Goal: Information Seeking & Learning: Learn about a topic

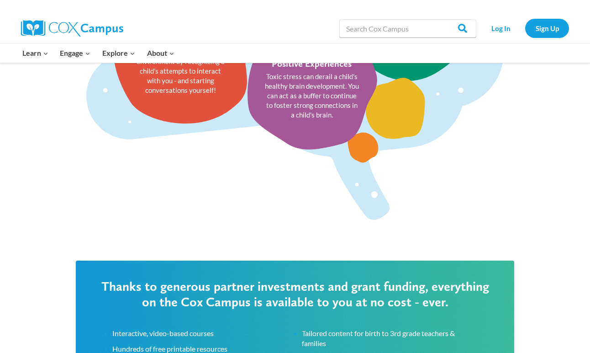
scroll to position [1250, 0]
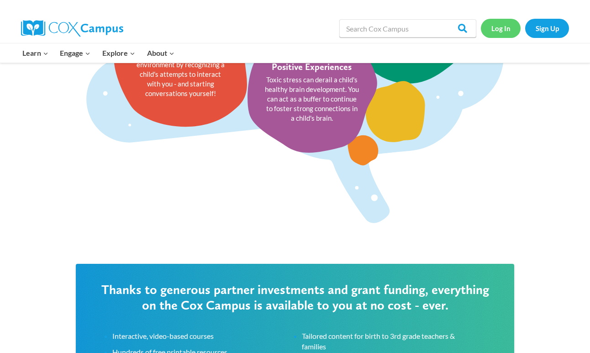
click at [500, 29] on link "Log In" at bounding box center [501, 28] width 40 height 19
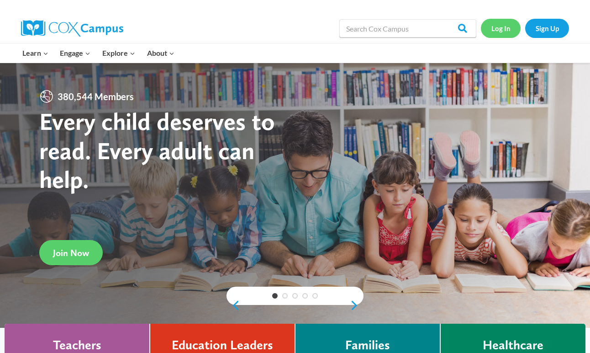
click at [502, 27] on link "Log In" at bounding box center [501, 28] width 40 height 19
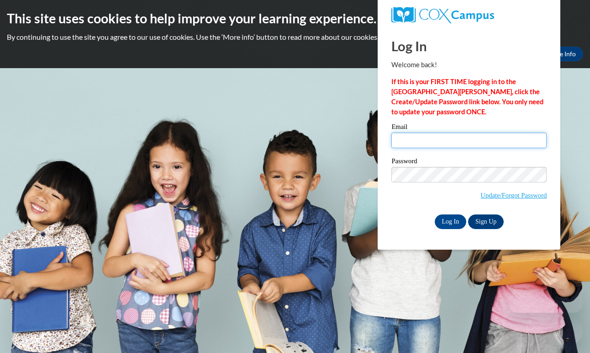
click at [428, 141] on input "Email" at bounding box center [468, 140] width 155 height 16
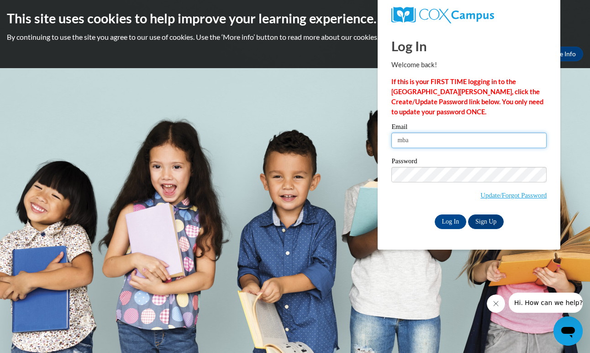
type input "[EMAIL_ADDRESS][DOMAIN_NAME]"
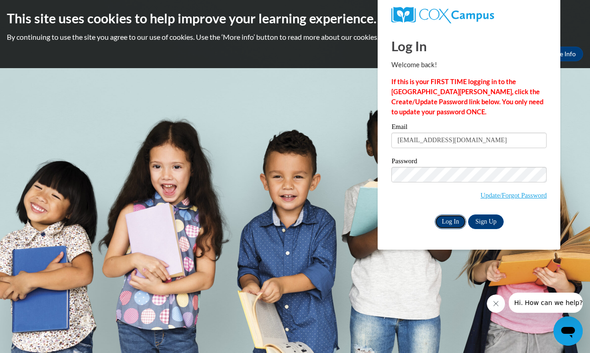
click at [450, 220] on input "Log In" at bounding box center [451, 221] width 32 height 15
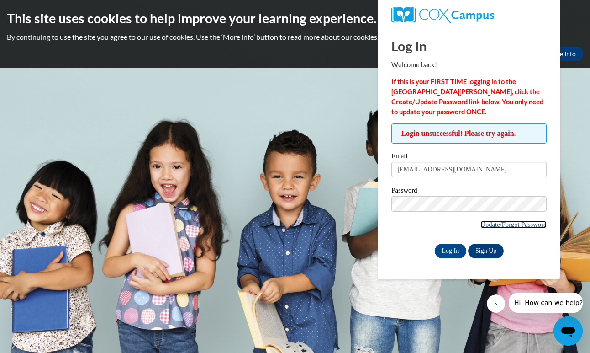
click at [530, 223] on link "Update/Forgot Password" at bounding box center [514, 224] width 66 height 7
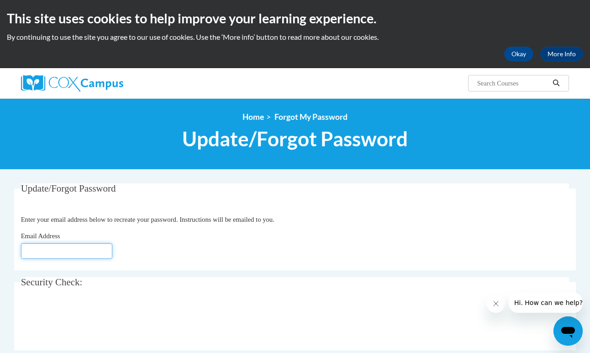
click at [69, 251] on input "Email Address" at bounding box center [66, 251] width 91 height 16
type input "[EMAIL_ADDRESS][DOMAIN_NAME]"
click at [195, 233] on div "Email Address mbarksd4@my.athens.edu" at bounding box center [295, 245] width 549 height 28
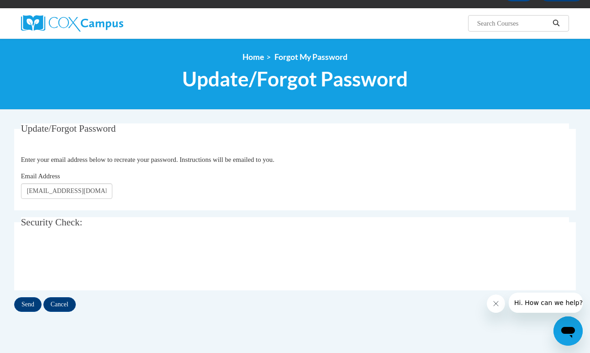
scroll to position [61, 0]
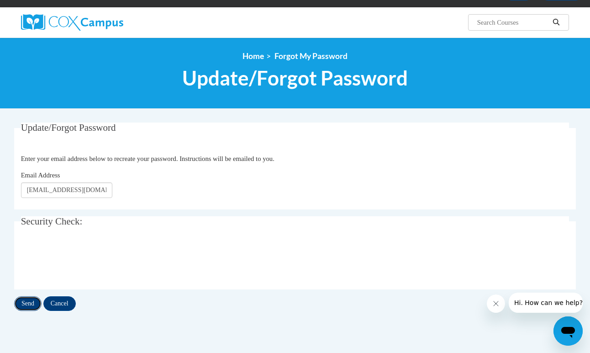
click at [33, 304] on input "Send" at bounding box center [27, 303] width 27 height 15
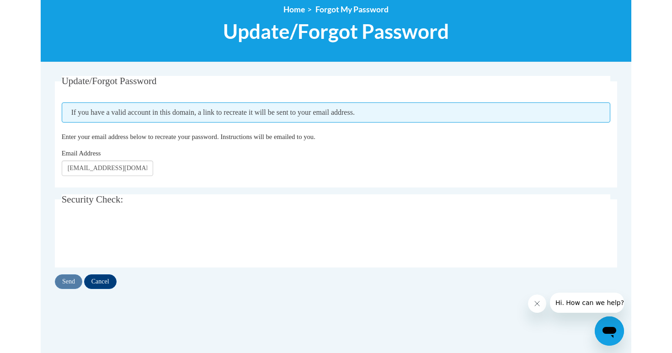
scroll to position [130, 0]
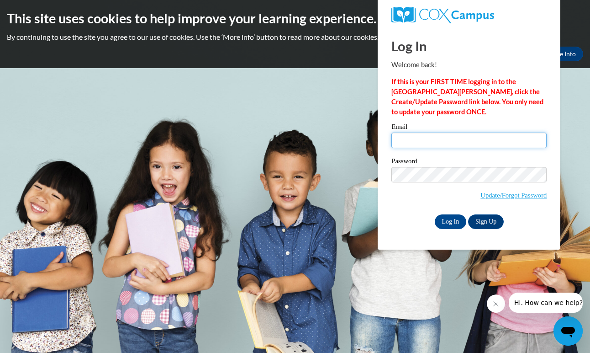
click at [419, 141] on input "Email" at bounding box center [468, 140] width 155 height 16
type input "mbarksd4@my.athens.edu"
click at [412, 208] on div "Password Update/Forgot Password" at bounding box center [468, 185] width 155 height 54
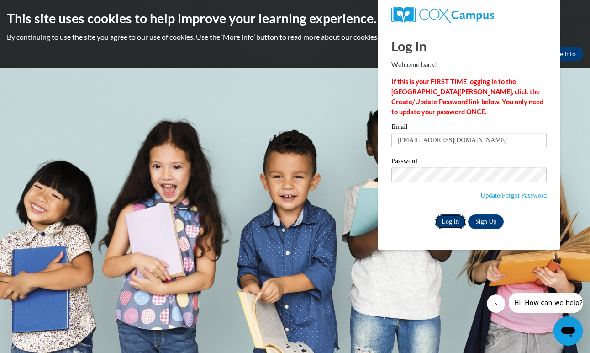
click at [446, 220] on input "Log In" at bounding box center [451, 221] width 32 height 15
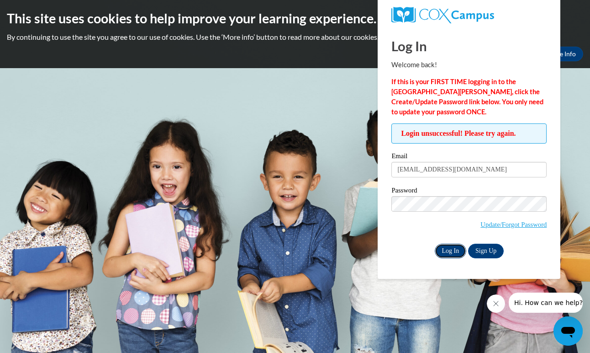
click at [453, 252] on input "Log In" at bounding box center [451, 250] width 32 height 15
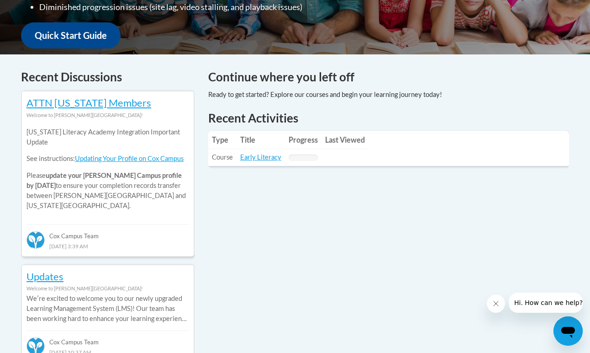
scroll to position [336, 0]
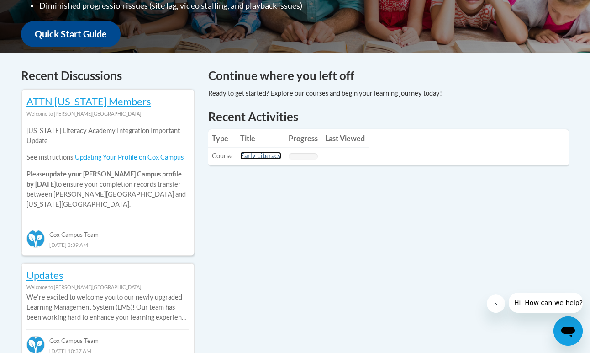
click at [261, 155] on link "Early Literacy" at bounding box center [260, 156] width 41 height 8
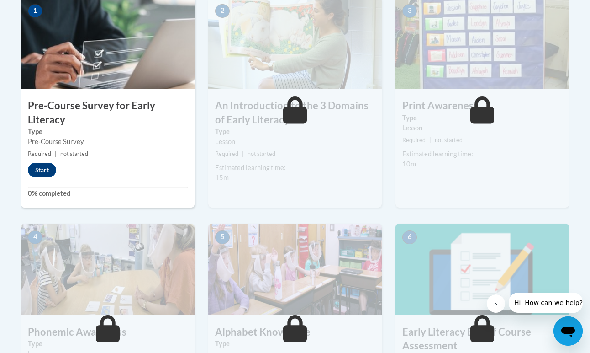
scroll to position [303, 0]
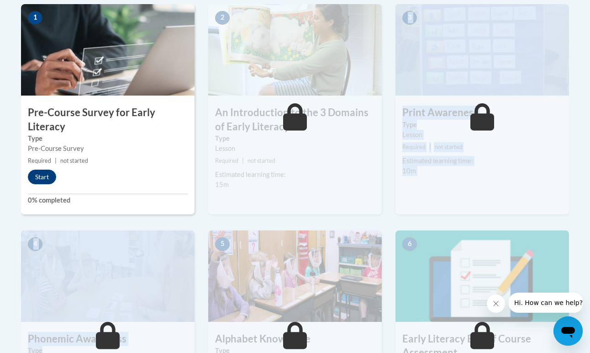
drag, startPoint x: 328, startPoint y: 195, endPoint x: 287, endPoint y: 243, distance: 63.3
click at [287, 243] on div "1 Pre-Course Survey for Early Literacy Type Pre-Course Survey Required | not st…" at bounding box center [295, 222] width 562 height 437
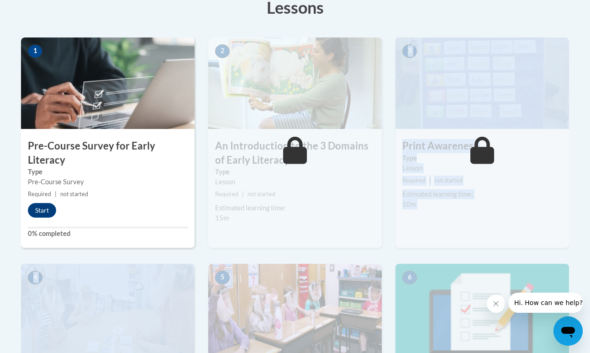
scroll to position [267, 0]
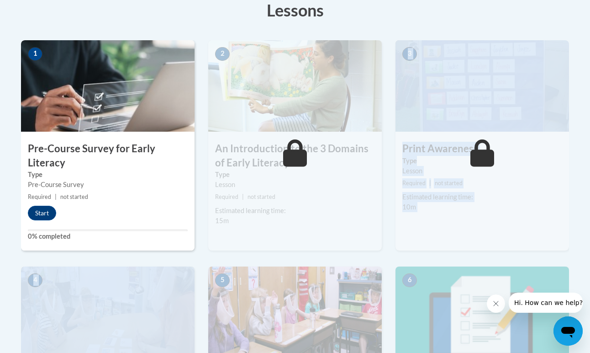
drag, startPoint x: 291, startPoint y: 233, endPoint x: 305, endPoint y: 204, distance: 31.9
click at [308, 203] on div "2 An Introduction to the 3 Domains of Early Literacy Type Lesson Required | not…" at bounding box center [295, 145] width 174 height 210
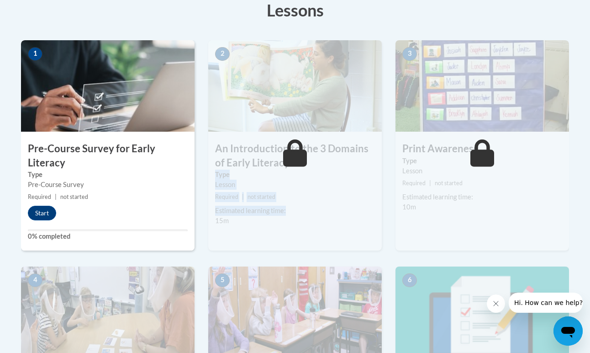
drag, startPoint x: 303, startPoint y: 208, endPoint x: 352, endPoint y: 167, distance: 63.5
click at [353, 166] on div "2 An Introduction to the 3 Domains of Early Literacy Type Lesson Required | not…" at bounding box center [295, 145] width 174 height 210
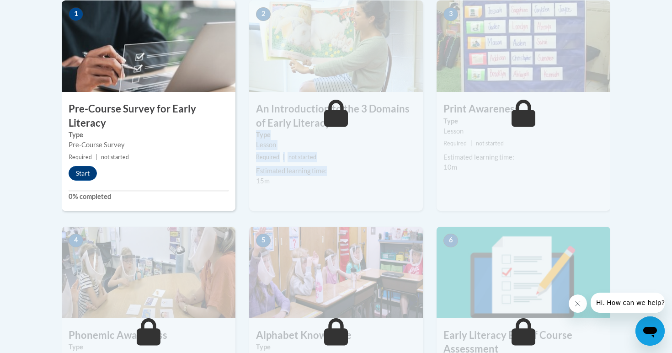
scroll to position [302, 0]
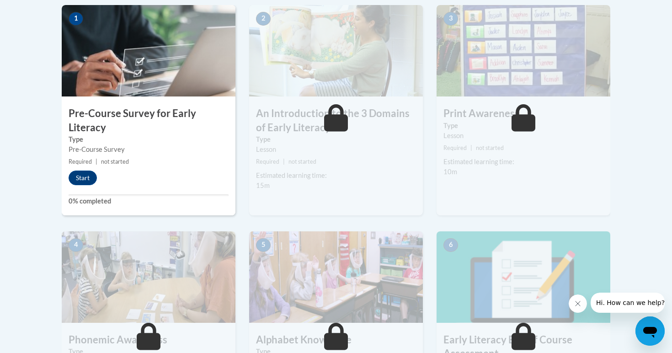
click at [353, 172] on div "Estimated learning time:" at bounding box center [336, 175] width 160 height 10
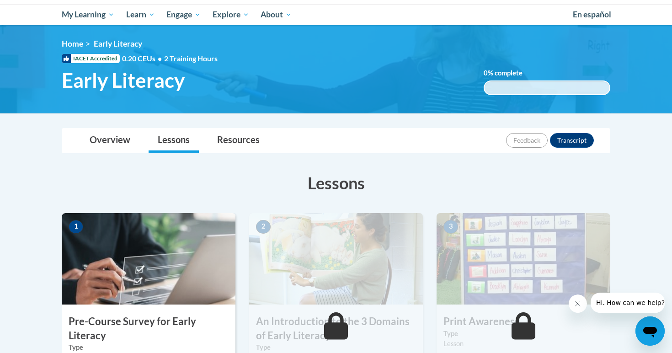
scroll to position [96, 0]
